Goal: Navigation & Orientation: Find specific page/section

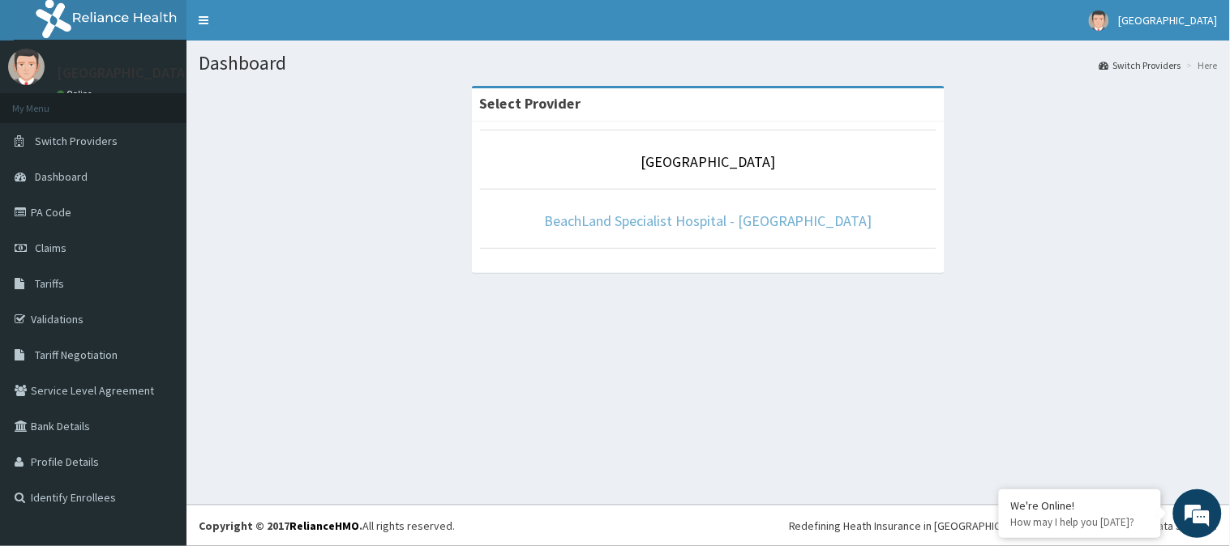
click at [653, 222] on link "BeachLand Specialist Hospital - [GEOGRAPHIC_DATA]" at bounding box center [708, 221] width 328 height 19
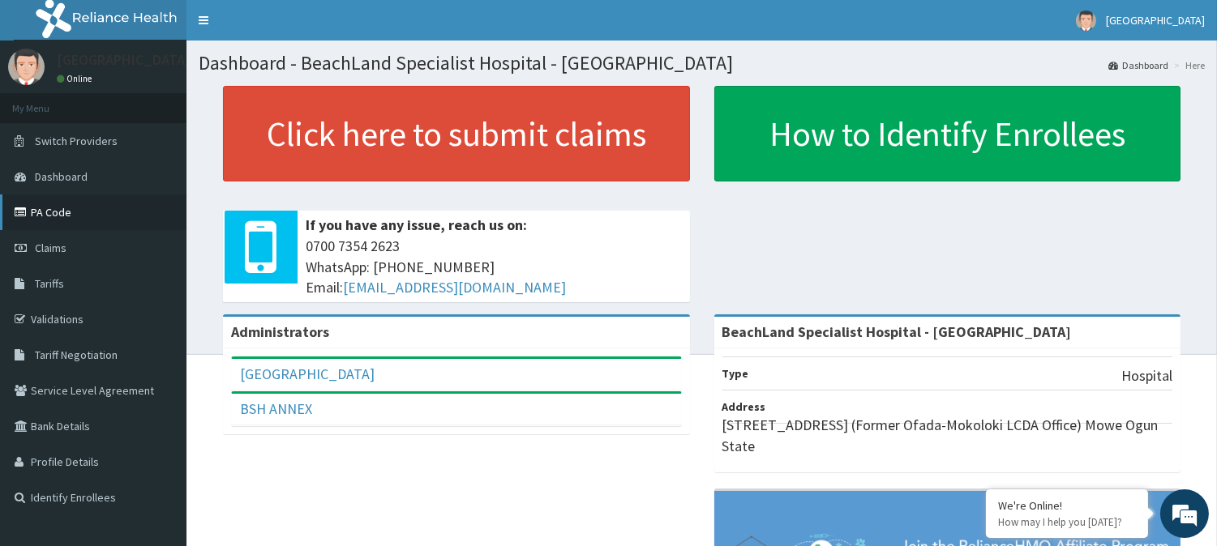
click at [45, 212] on link "PA Code" at bounding box center [93, 213] width 186 height 36
